Goal: Transaction & Acquisition: Register for event/course

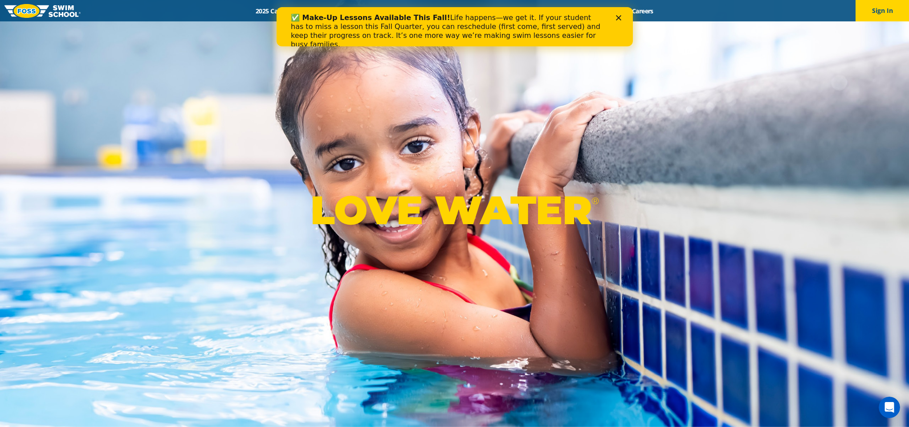
click at [620, 20] on polygon "Close" at bounding box center [618, 17] width 5 height 5
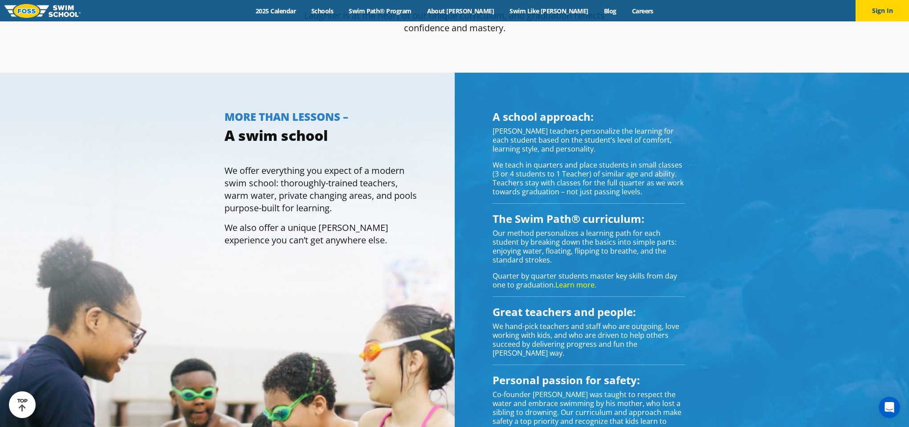
scroll to position [706, 0]
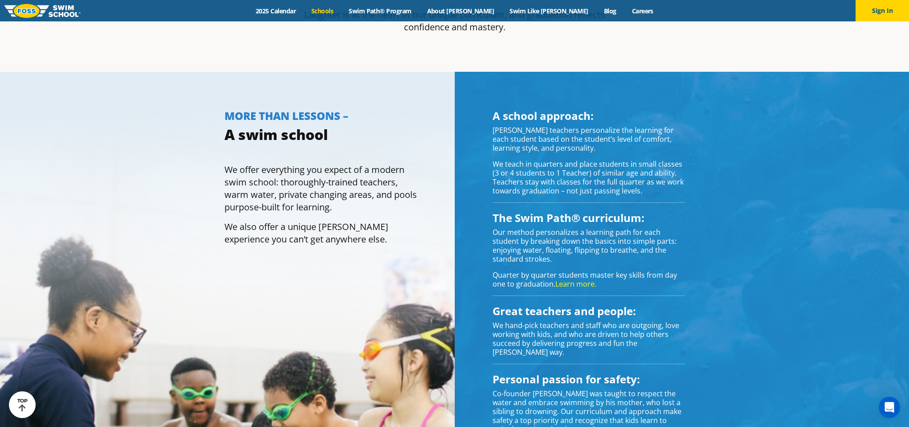
click at [341, 13] on link "Schools" at bounding box center [322, 11] width 37 height 8
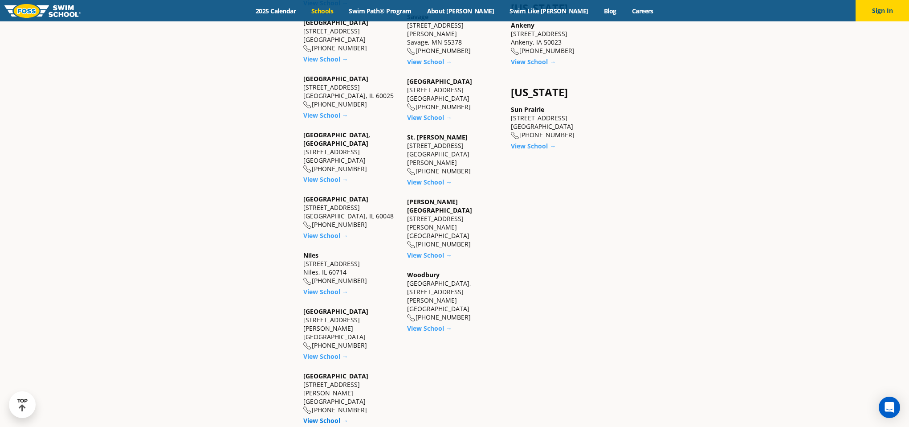
scroll to position [813, 0]
click at [328, 416] on link "View School →" at bounding box center [325, 420] width 45 height 8
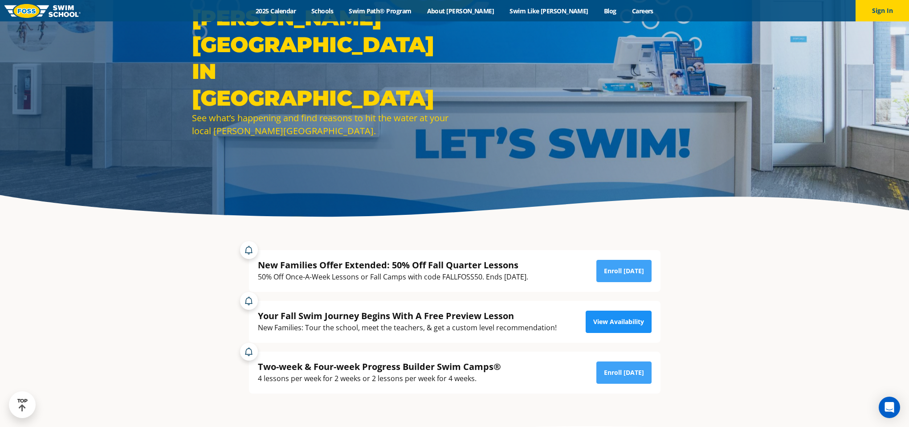
scroll to position [73, 0]
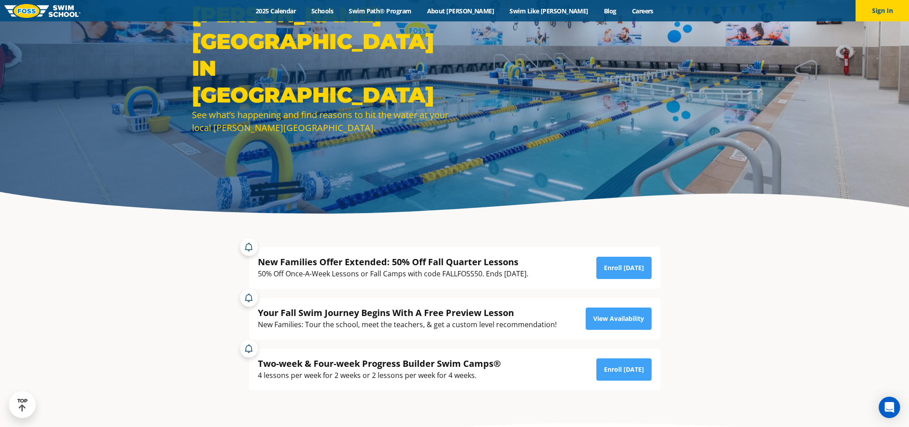
click at [491, 262] on div "New Families Offer Extended: 50% Off Fall Quarter Lessons" at bounding box center [393, 262] width 270 height 12
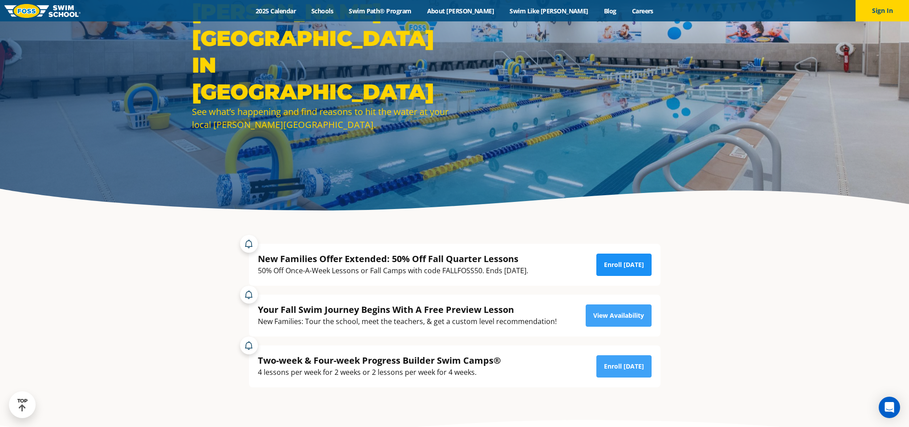
click at [620, 263] on link "Enroll [DATE]" at bounding box center [624, 265] width 55 height 22
click at [617, 311] on link "View Availability" at bounding box center [619, 315] width 66 height 22
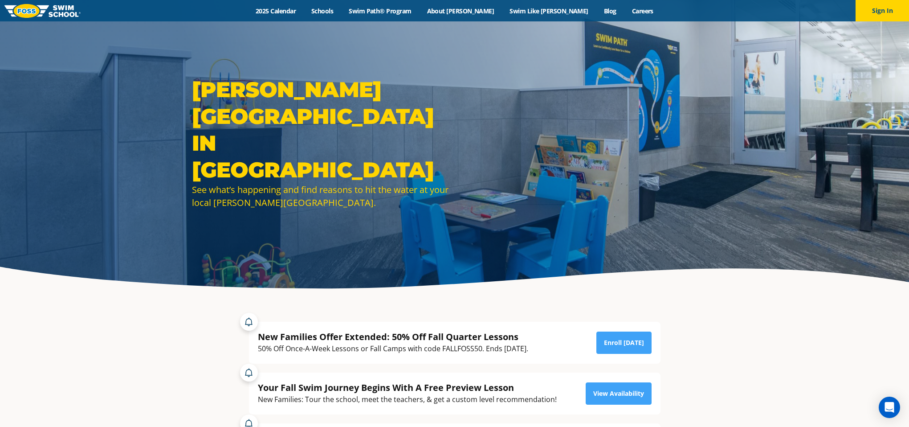
scroll to position [0, 0]
click at [483, 8] on link "About [PERSON_NAME]" at bounding box center [460, 11] width 83 height 8
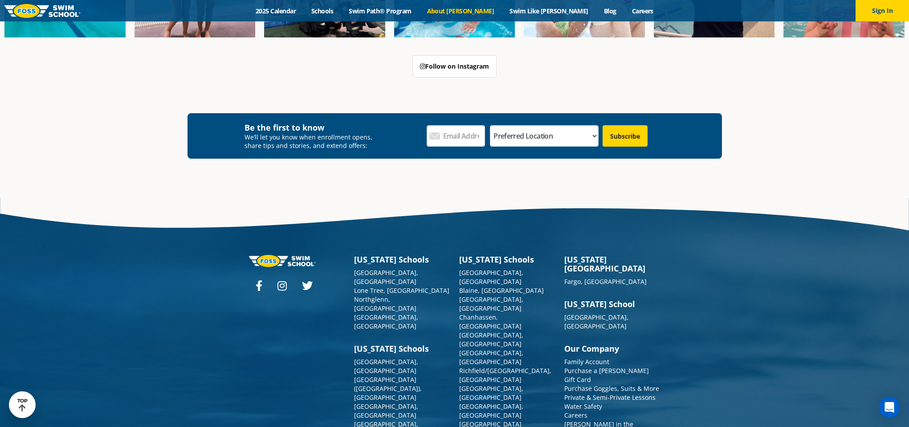
scroll to position [2390, 0]
